Goal: Information Seeking & Learning: Learn about a topic

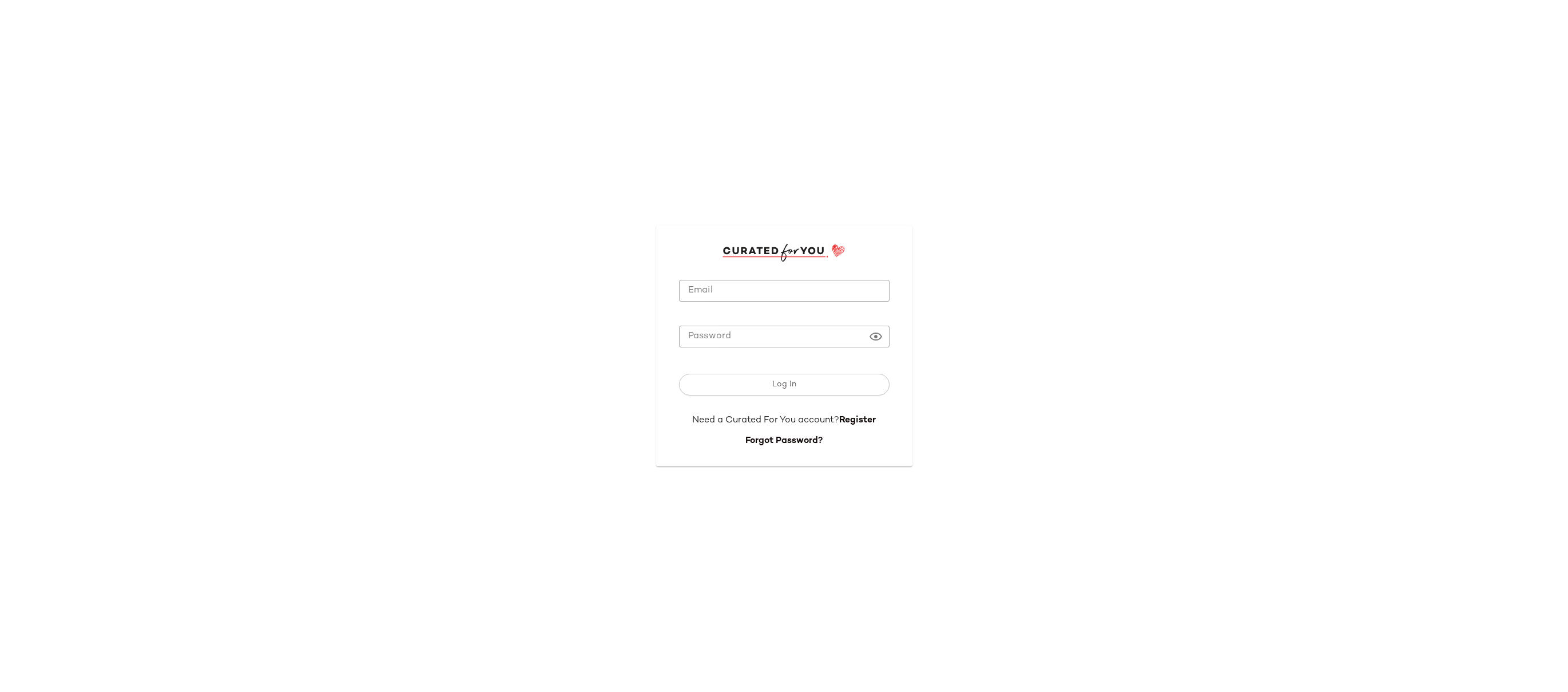
type input "**********"
click at [756, 295] on input "**********" at bounding box center [784, 291] width 211 height 22
click at [792, 388] on span "Log In" at bounding box center [784, 384] width 24 height 9
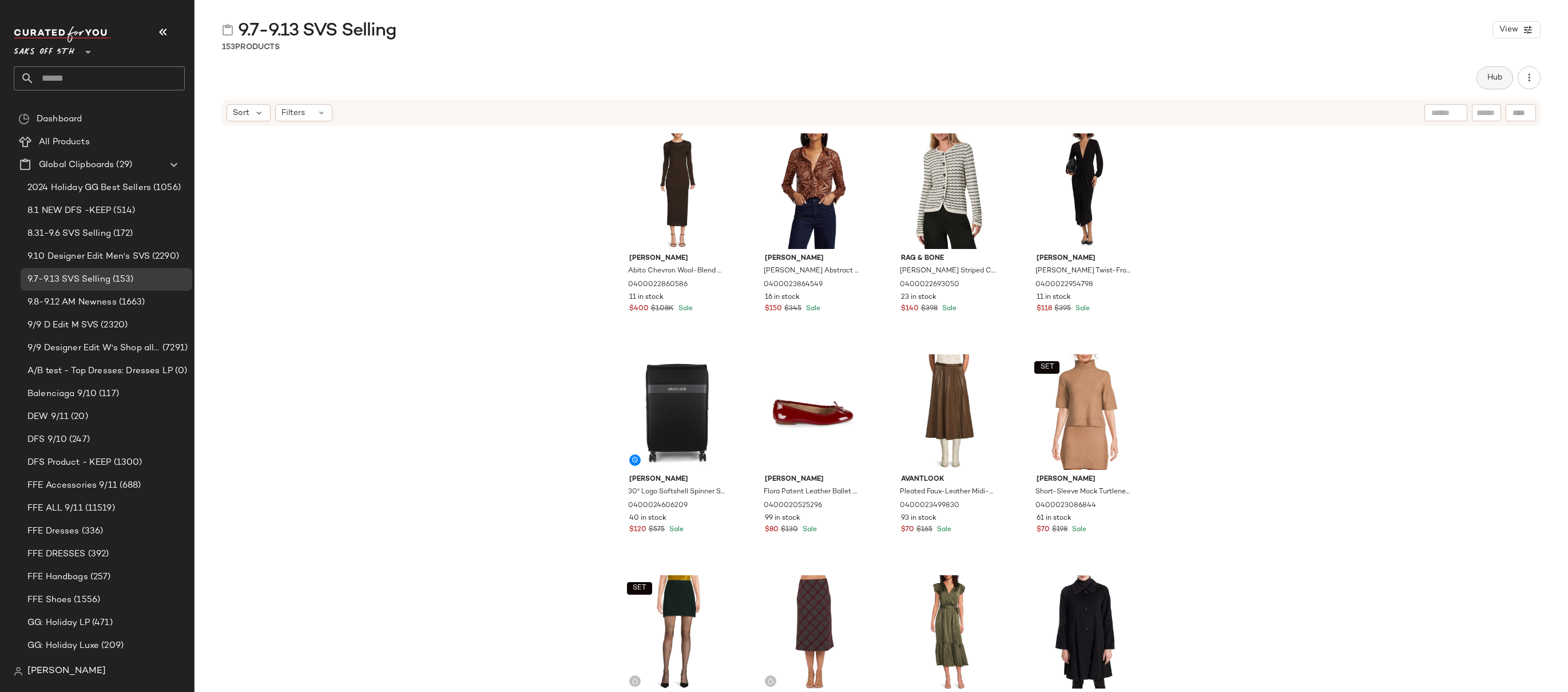
click at [1498, 75] on span "Hub" at bounding box center [1495, 78] width 16 height 9
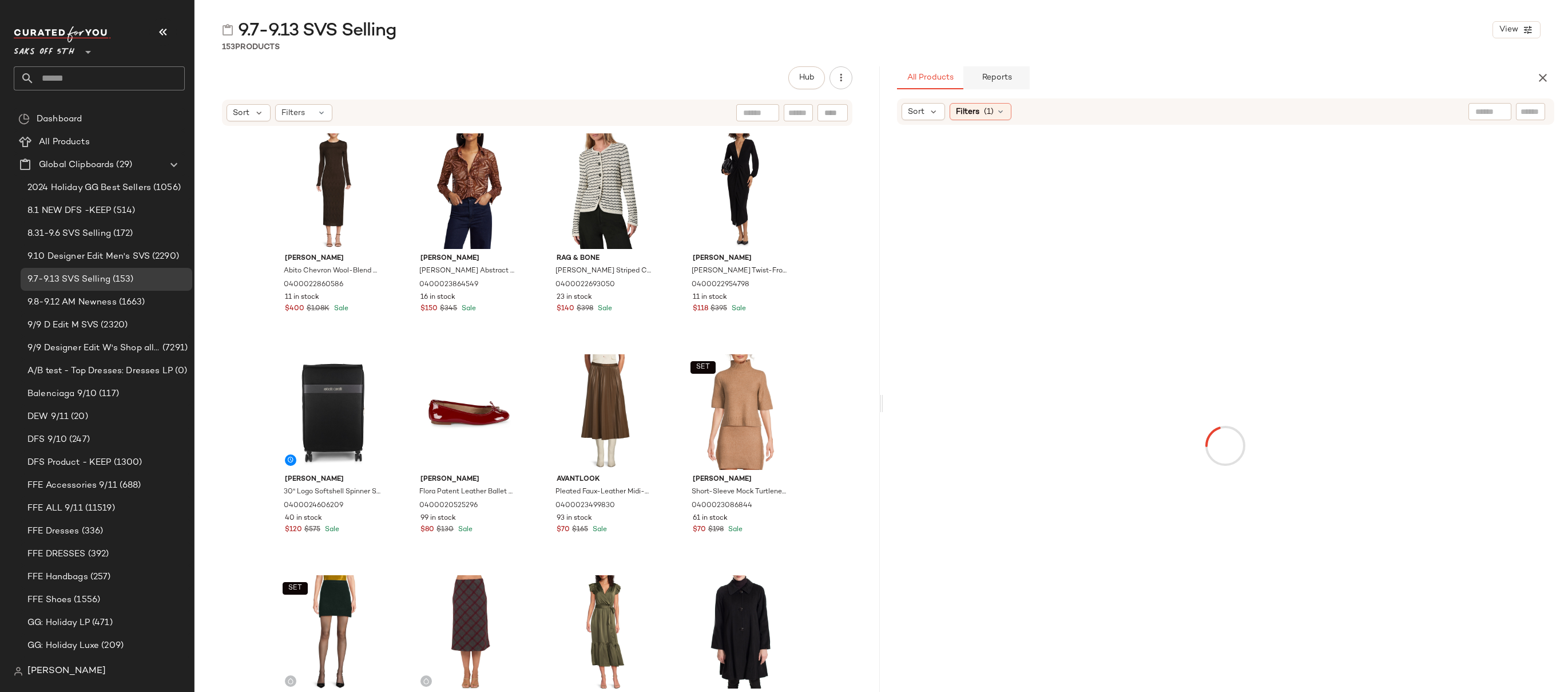
click at [1001, 88] on button "Reports" at bounding box center [996, 78] width 66 height 23
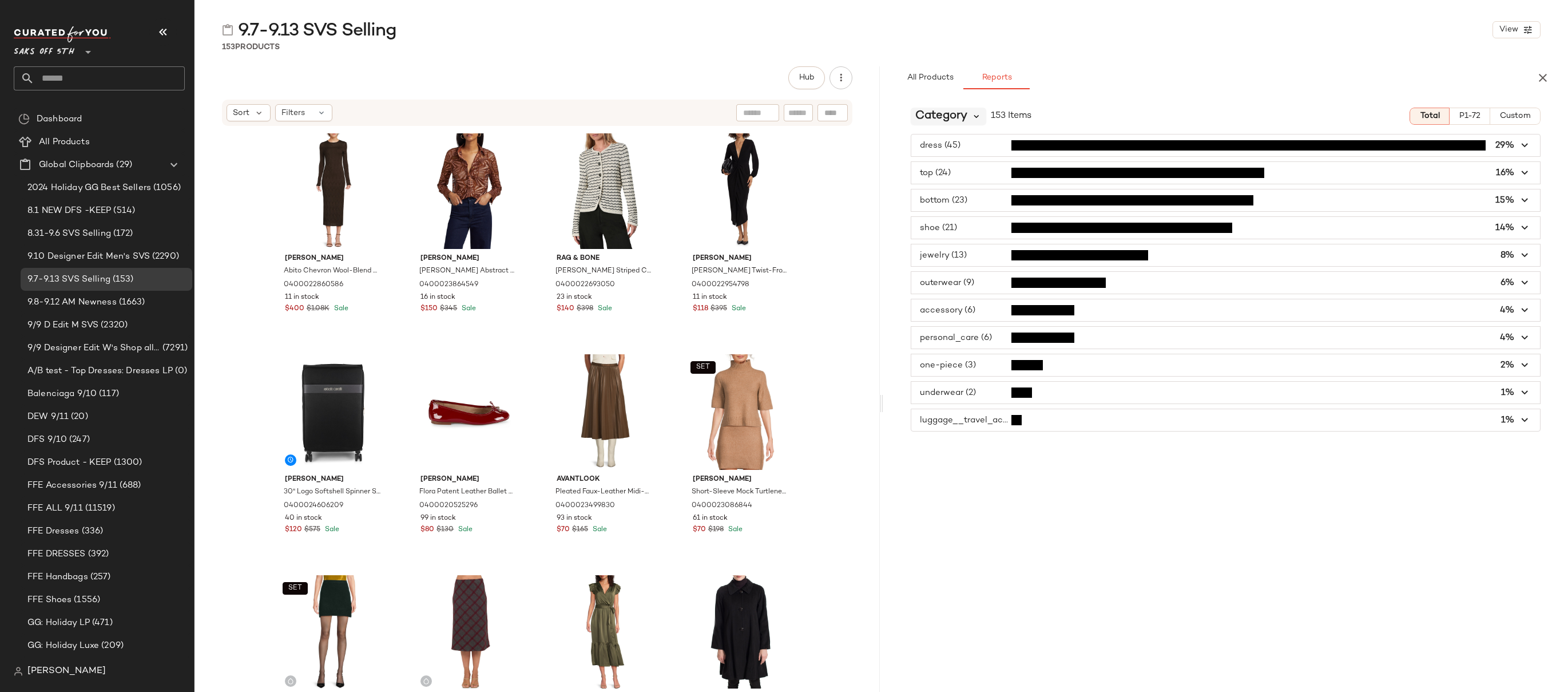
click at [973, 115] on icon at bounding box center [977, 116] width 10 height 10
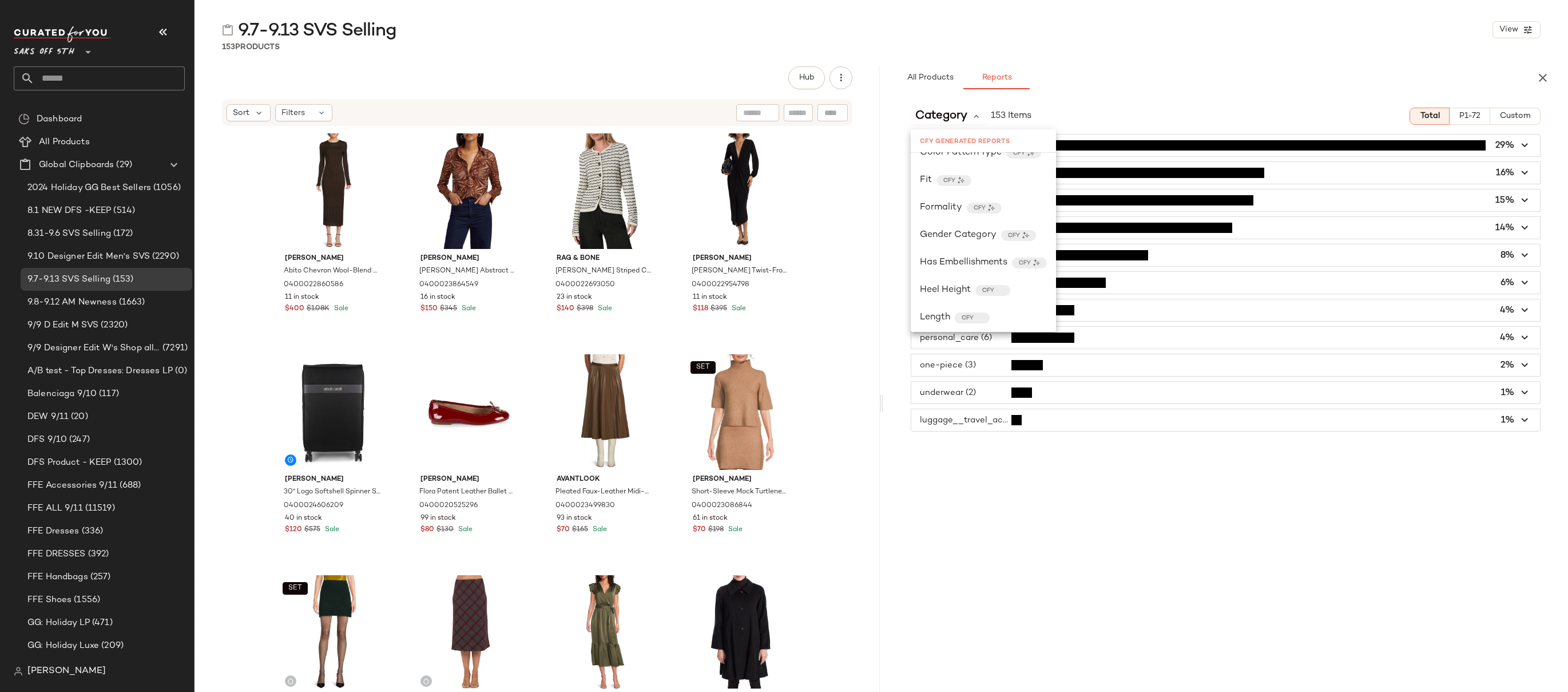
scroll to position [176, 0]
click at [976, 216] on span "Gender Category" at bounding box center [958, 216] width 77 height 14
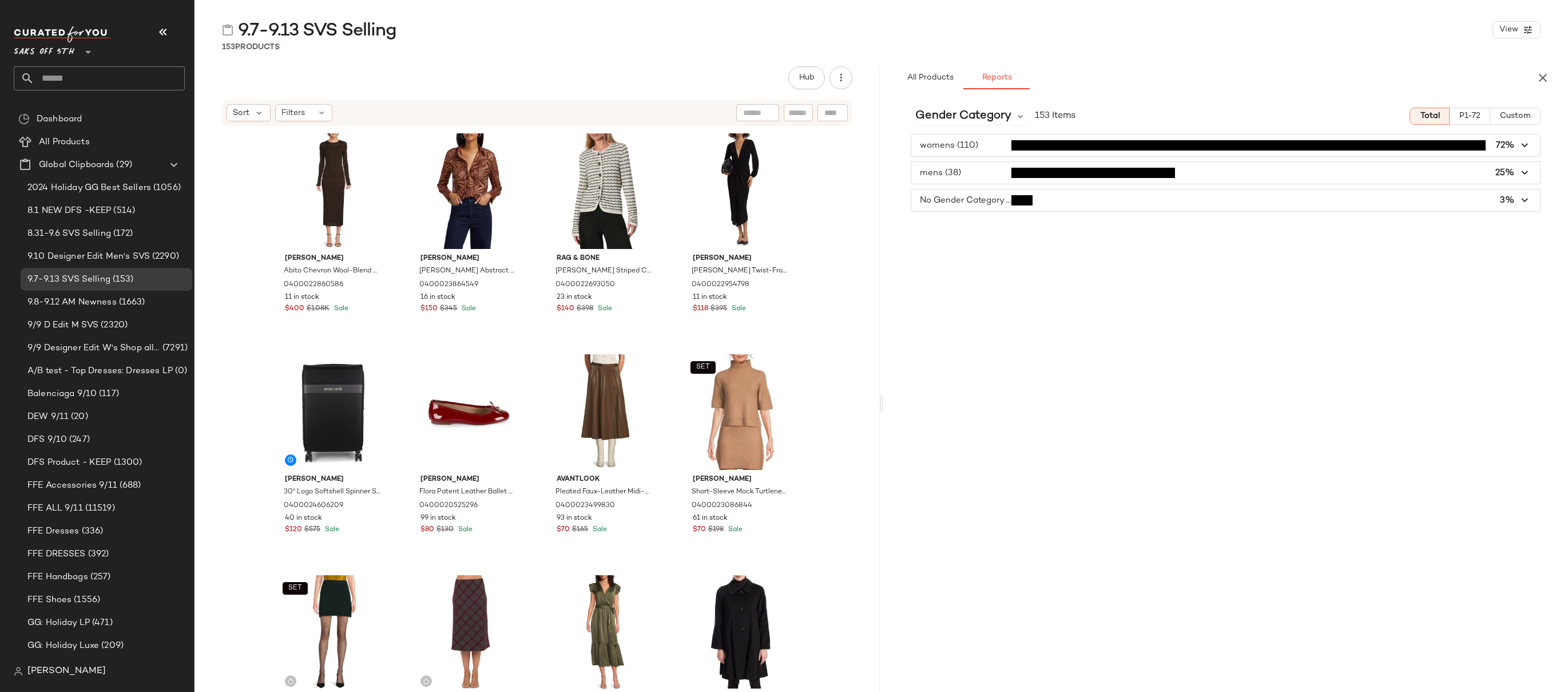
click at [1523, 145] on icon "button" at bounding box center [1525, 145] width 13 height 13
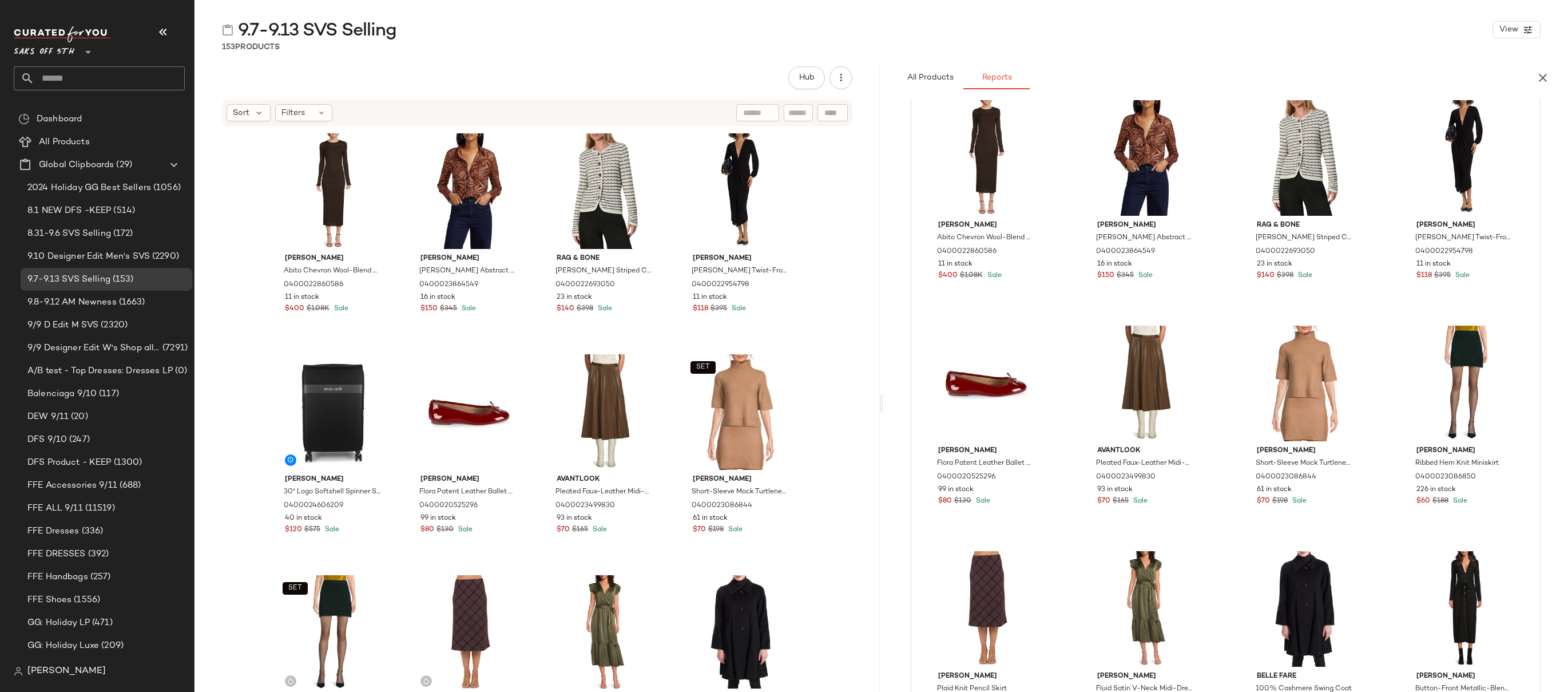
scroll to position [0, 0]
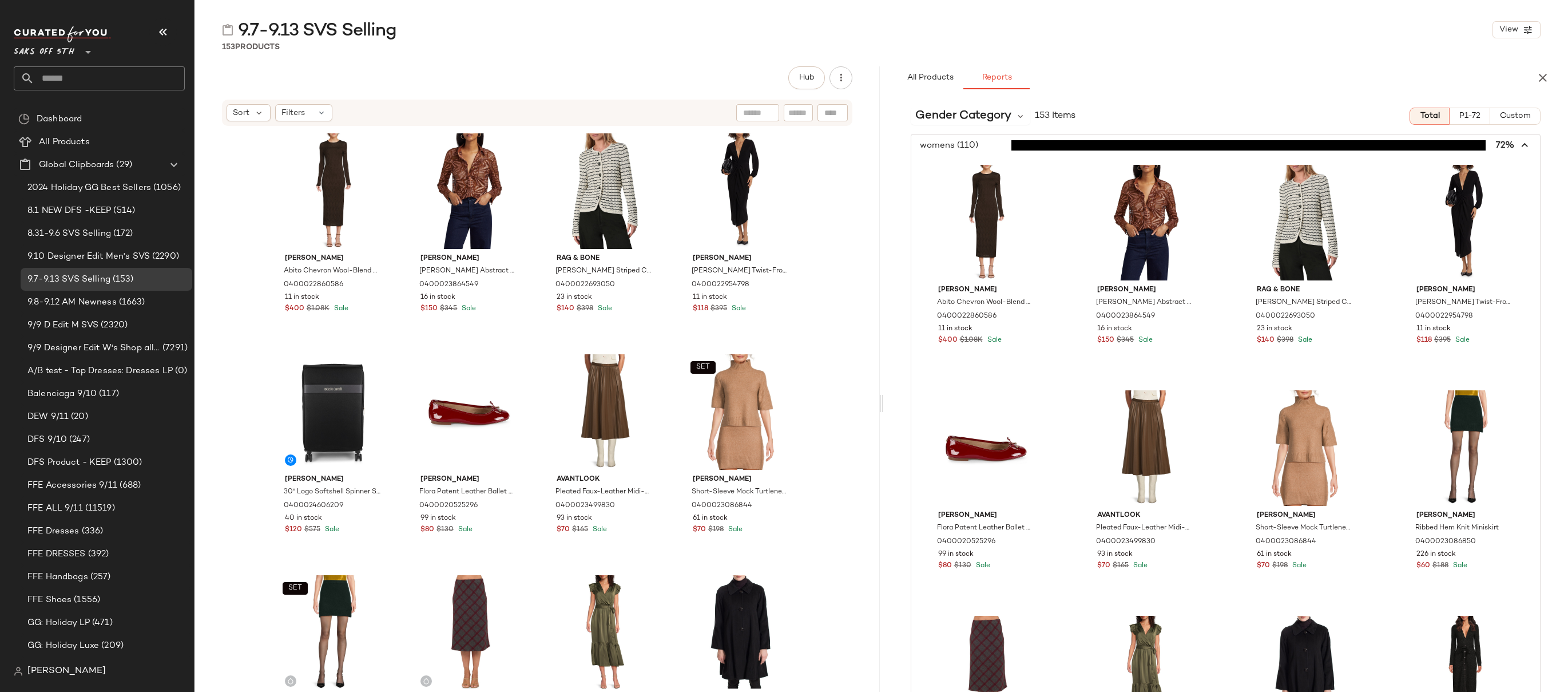
click at [1518, 150] on icon "button" at bounding box center [1525, 145] width 13 height 13
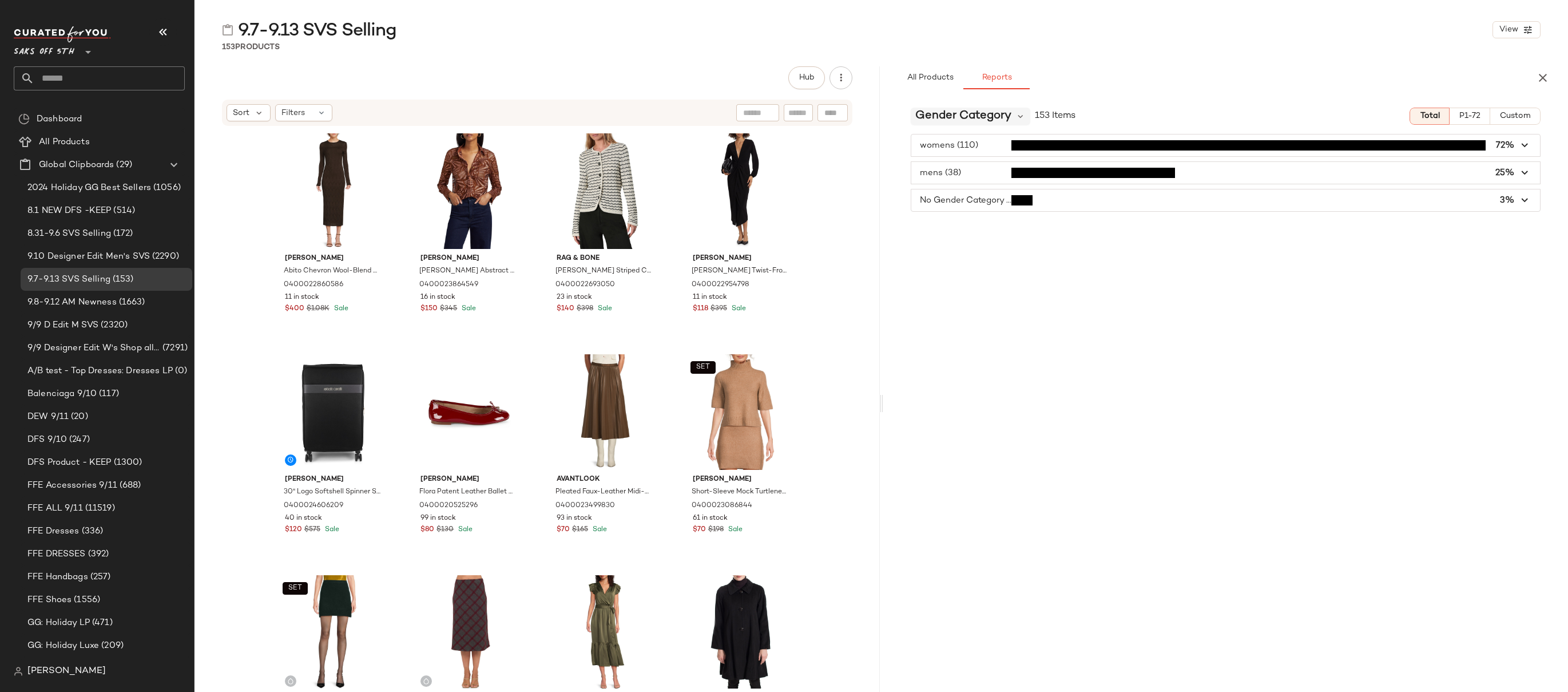
click at [1002, 120] on span "Gender Category" at bounding box center [963, 117] width 96 height 17
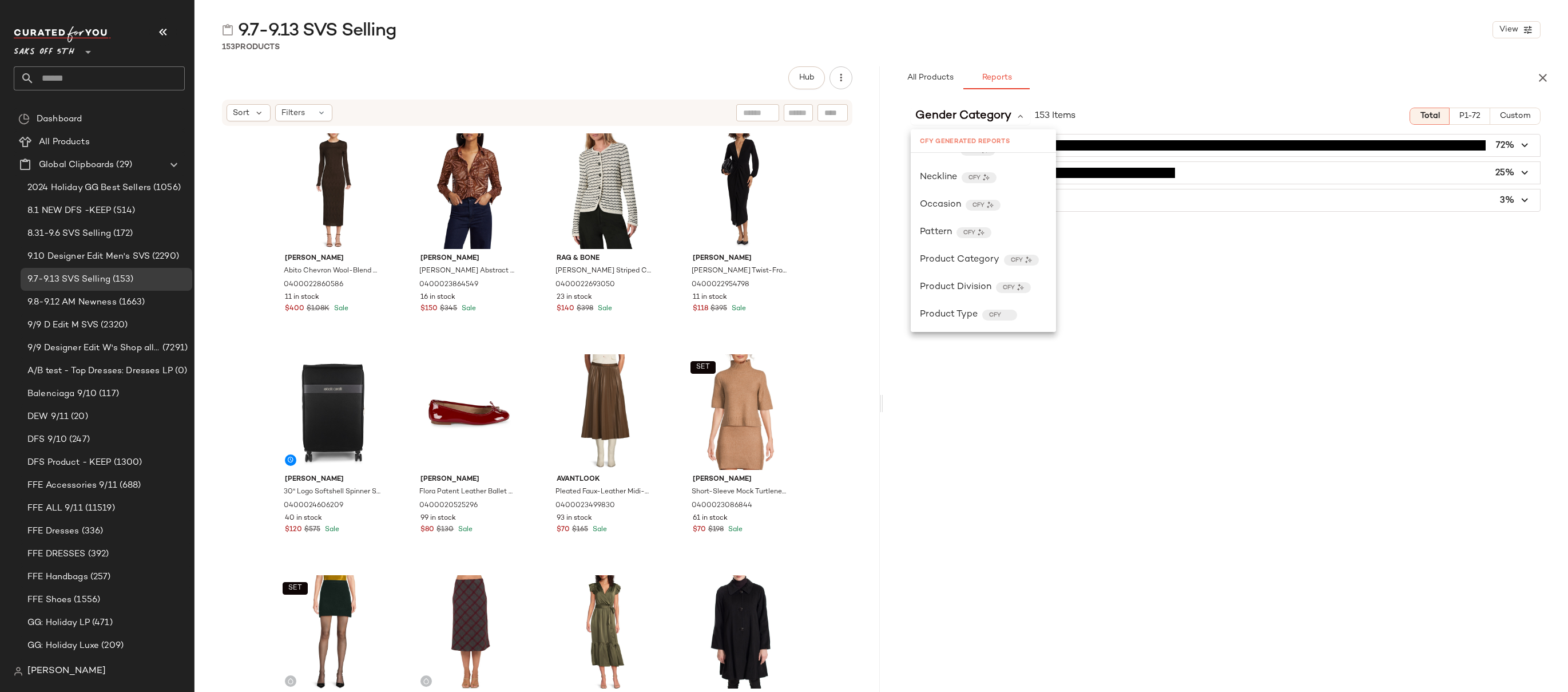
scroll to position [384, 0]
click at [962, 225] on span "Product Category" at bounding box center [960, 228] width 80 height 14
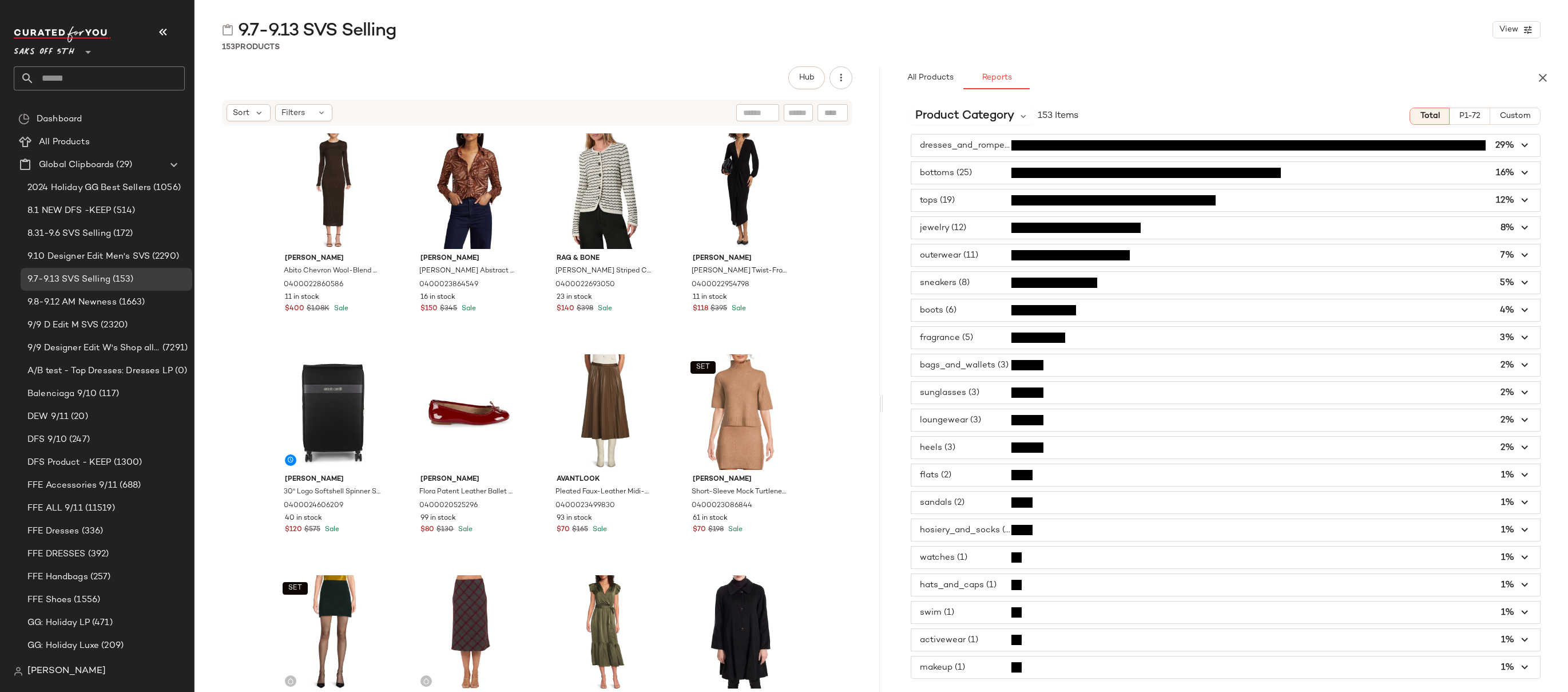
click at [1526, 175] on icon "button" at bounding box center [1525, 173] width 13 height 13
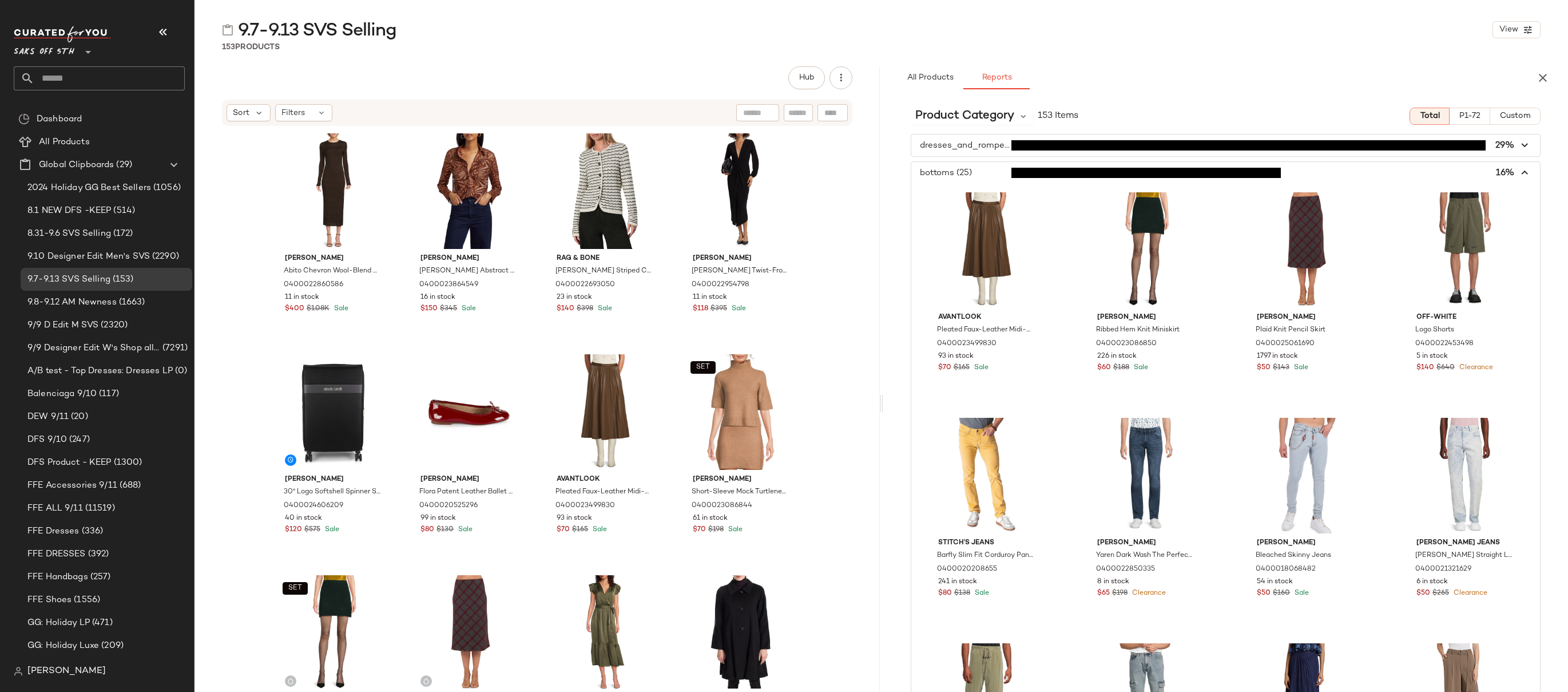
click at [1526, 175] on span "button" at bounding box center [1226, 173] width 629 height 22
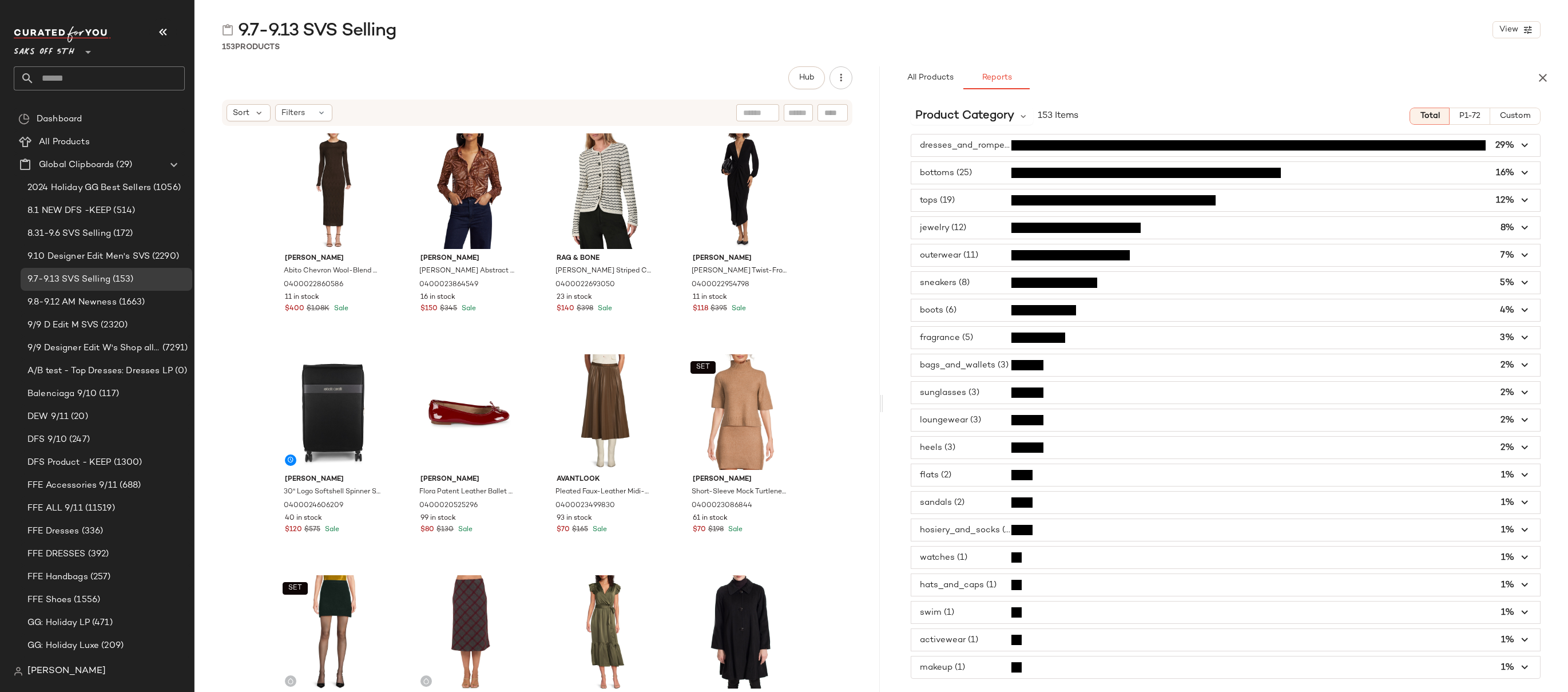
click at [1518, 200] on icon "button" at bounding box center [1525, 201] width 13 height 13
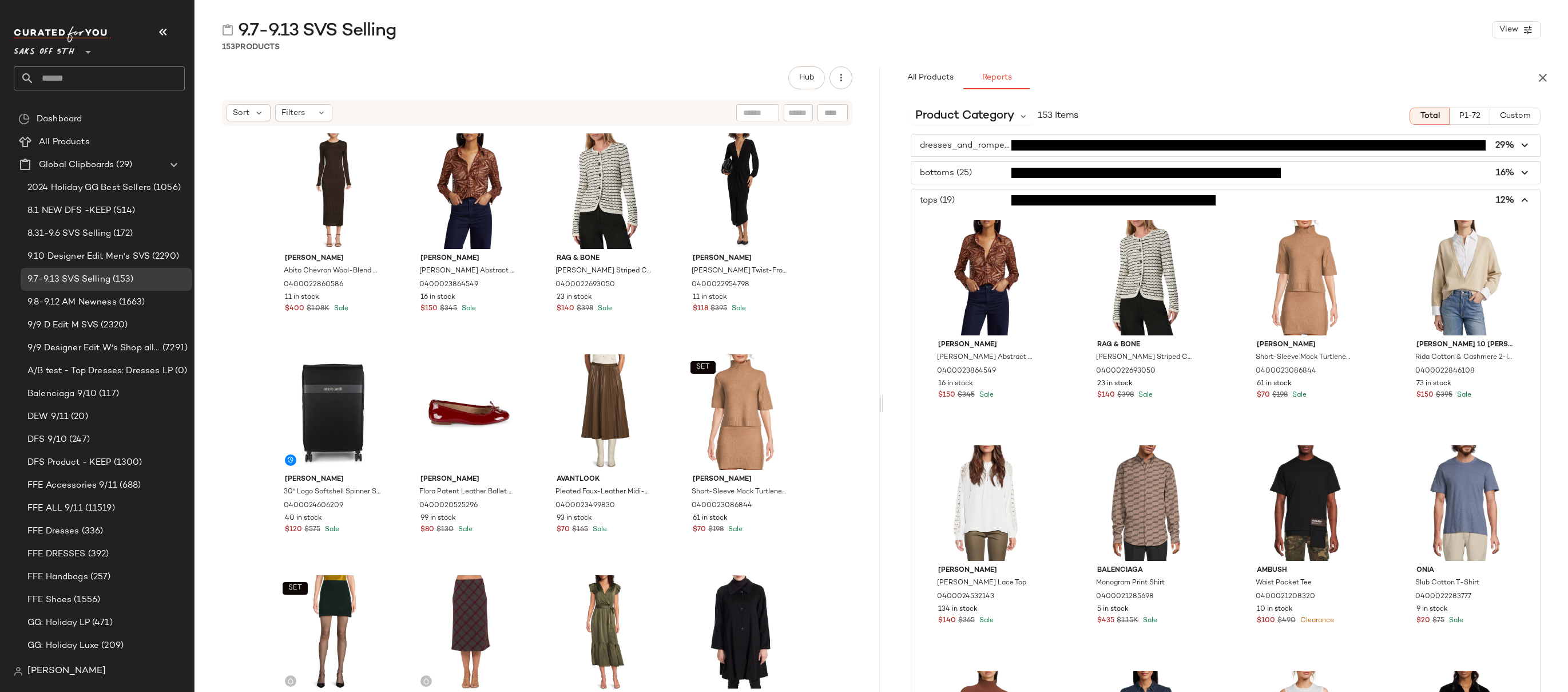
click at [1518, 200] on icon "button" at bounding box center [1525, 201] width 13 height 13
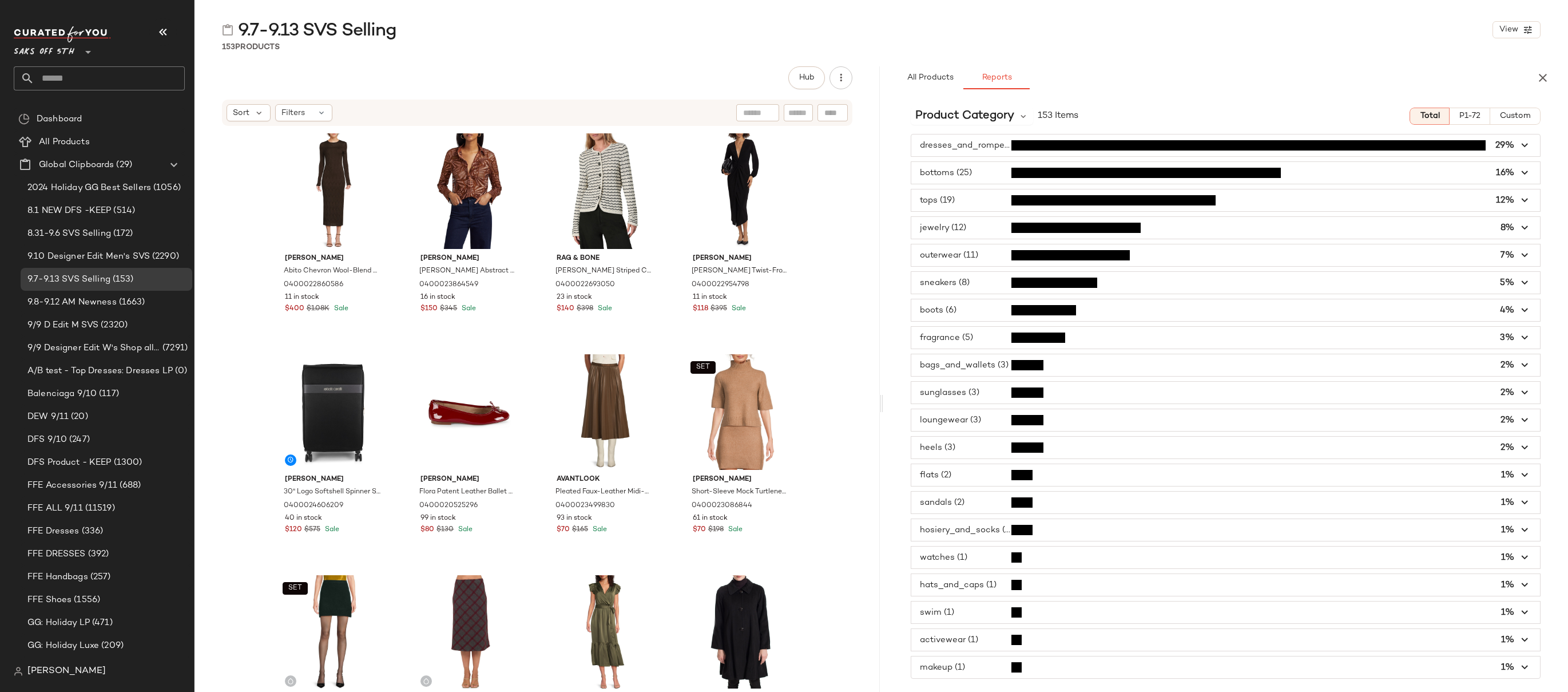
click at [1521, 223] on icon "button" at bounding box center [1525, 228] width 13 height 13
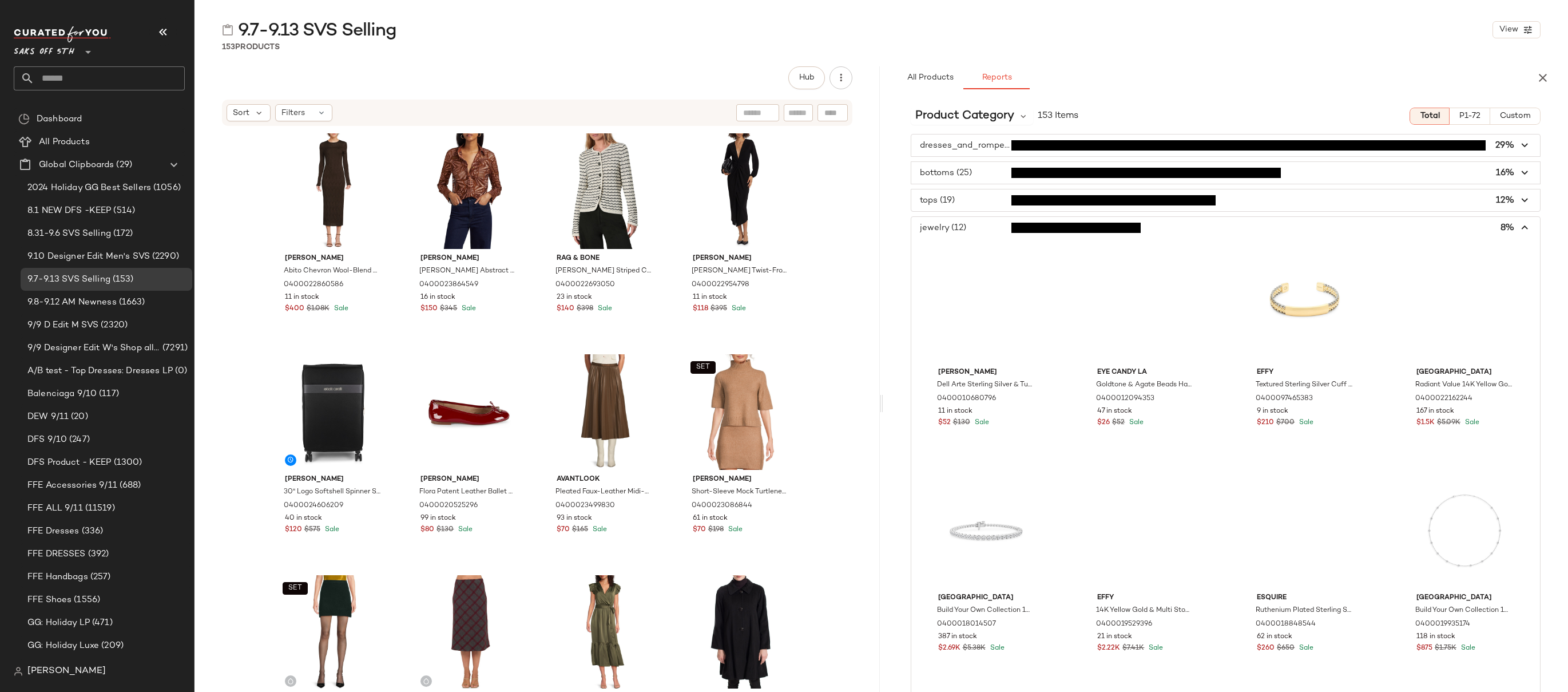
click at [1521, 224] on icon "button" at bounding box center [1525, 228] width 13 height 13
